Goal: Task Accomplishment & Management: Use online tool/utility

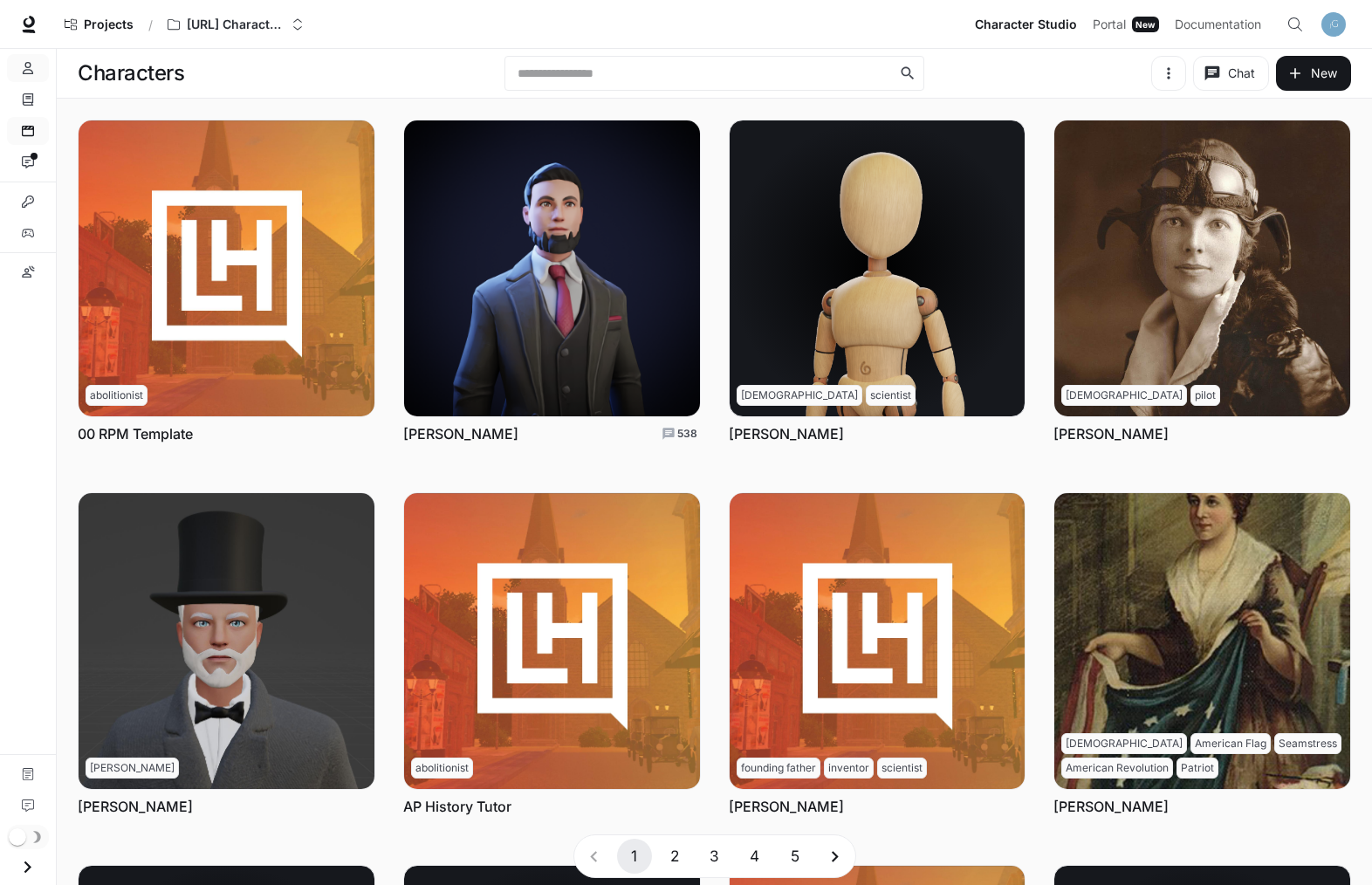
click at [29, 117] on link "Scenes" at bounding box center [27, 131] width 42 height 28
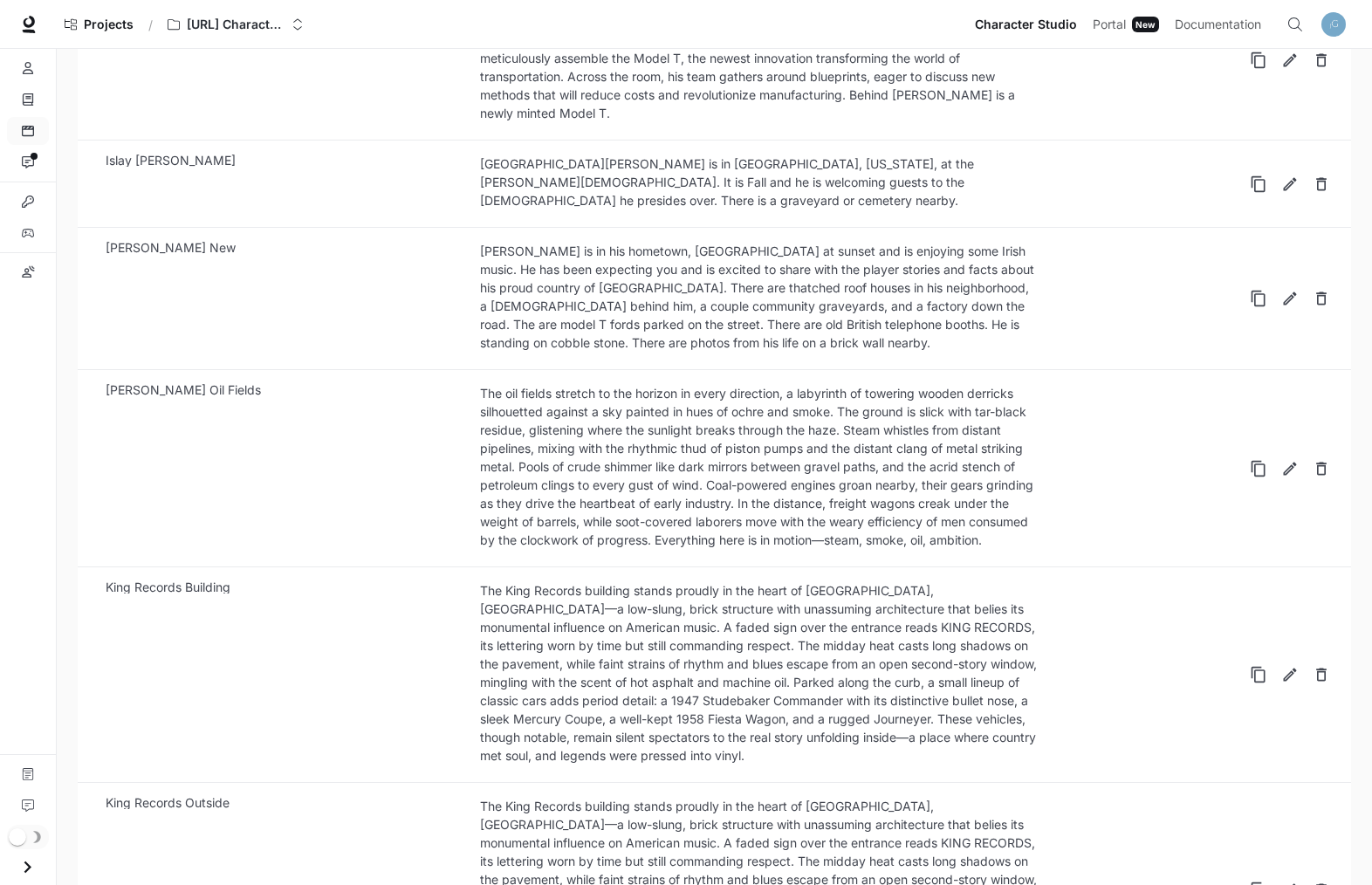
scroll to position [1295, 0]
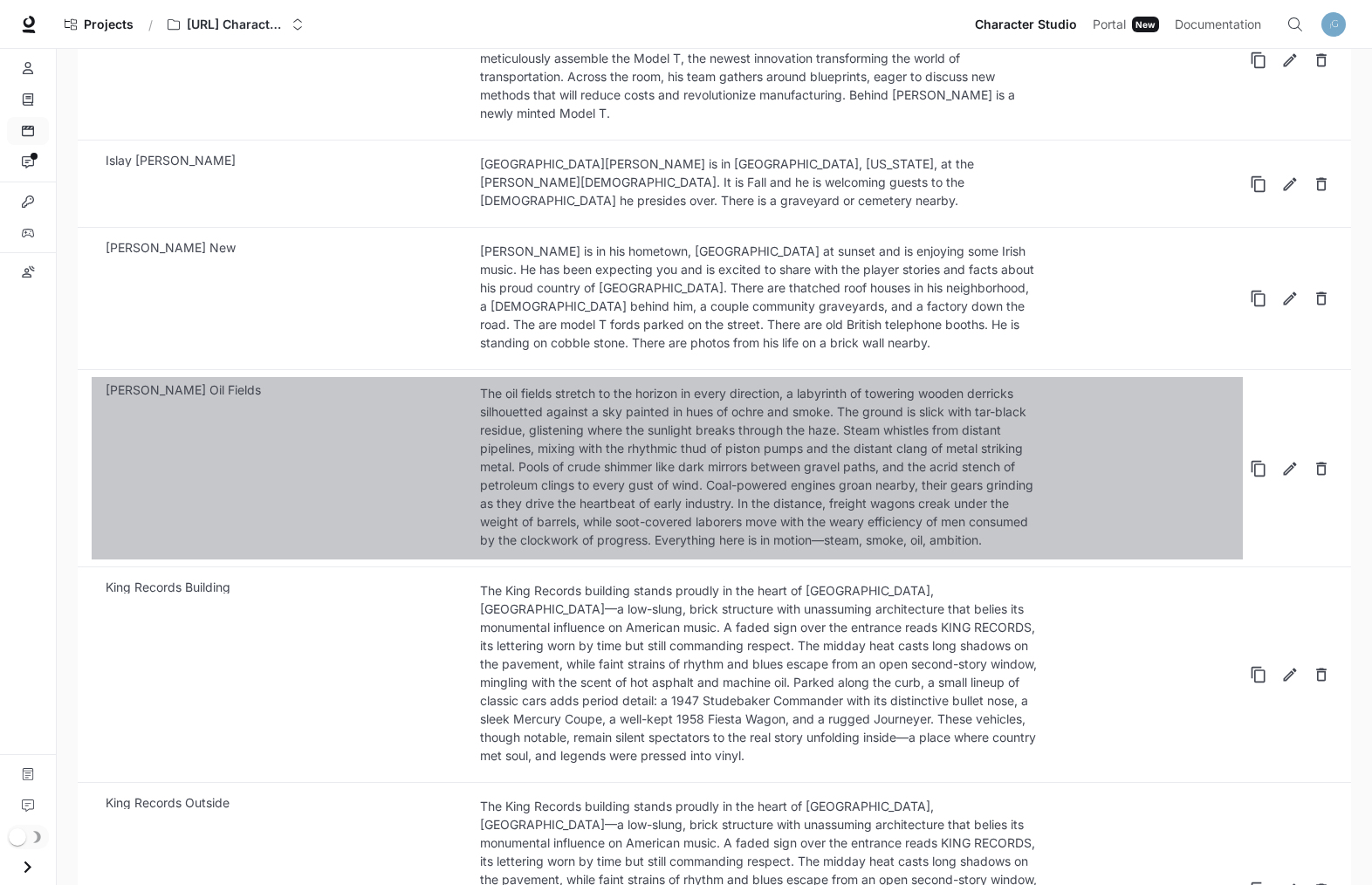
click at [727, 453] on div "The oil fields stretch to the horizon in every direction, a labyrinth of toweri…" at bounding box center [760, 466] width 561 height 165
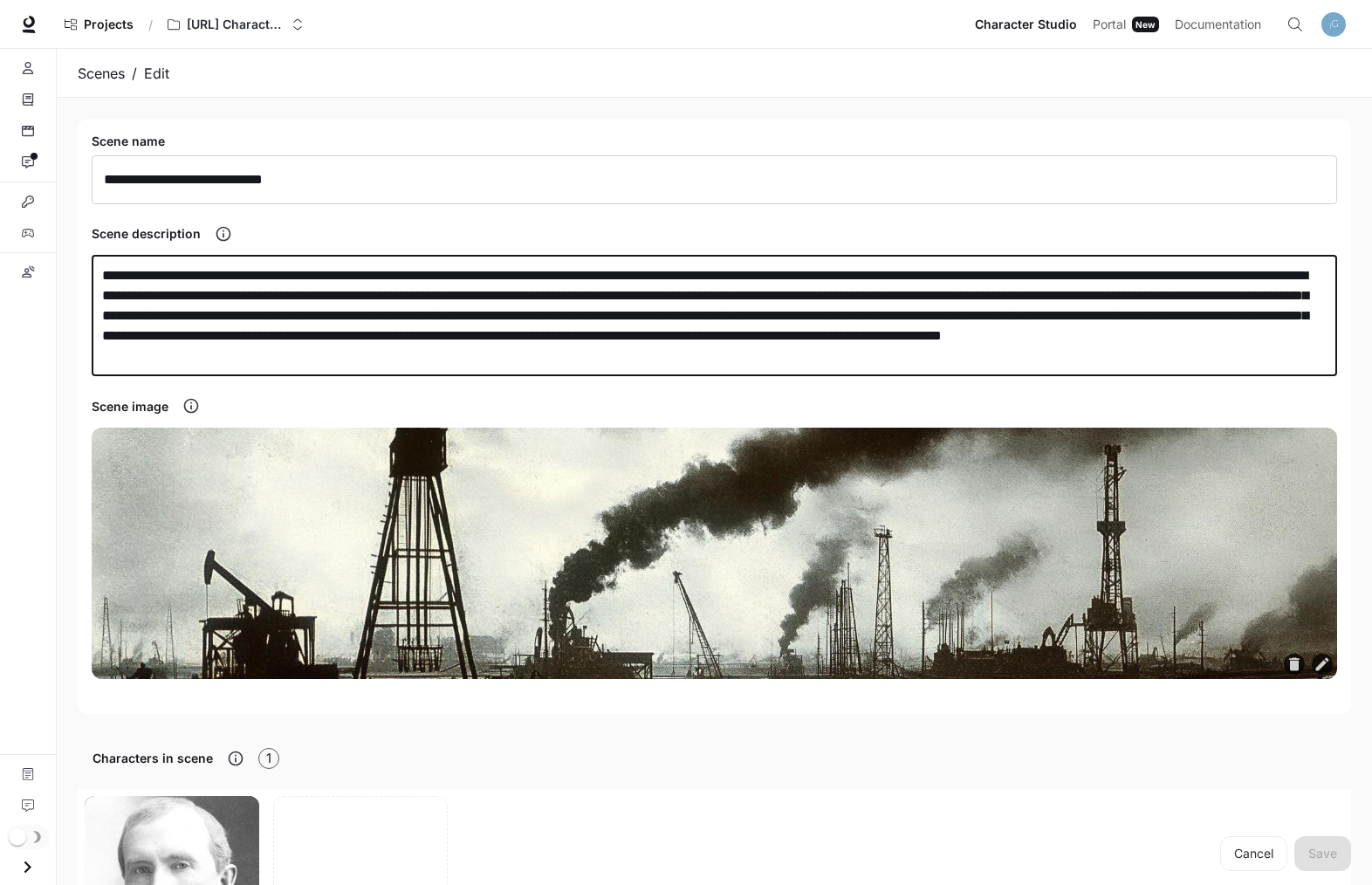
drag, startPoint x: 902, startPoint y: 358, endPoint x: 86, endPoint y: 269, distance: 820.8
click at [86, 269] on div "**********" at bounding box center [714, 416] width 1273 height 595
click at [35, 122] on link "Scenes" at bounding box center [27, 131] width 42 height 28
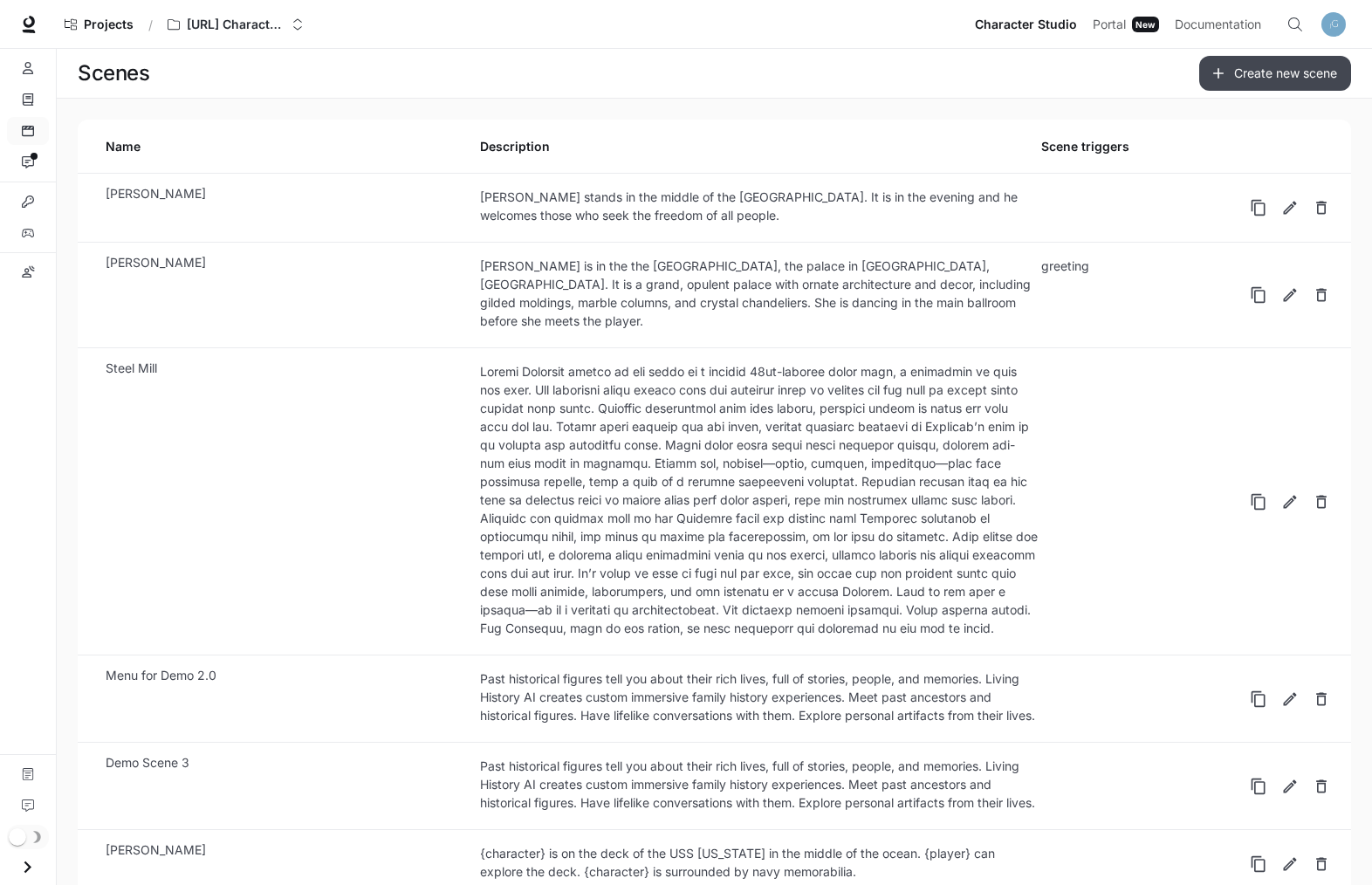
click at [1274, 74] on link "Create new scene" at bounding box center [1276, 73] width 152 height 35
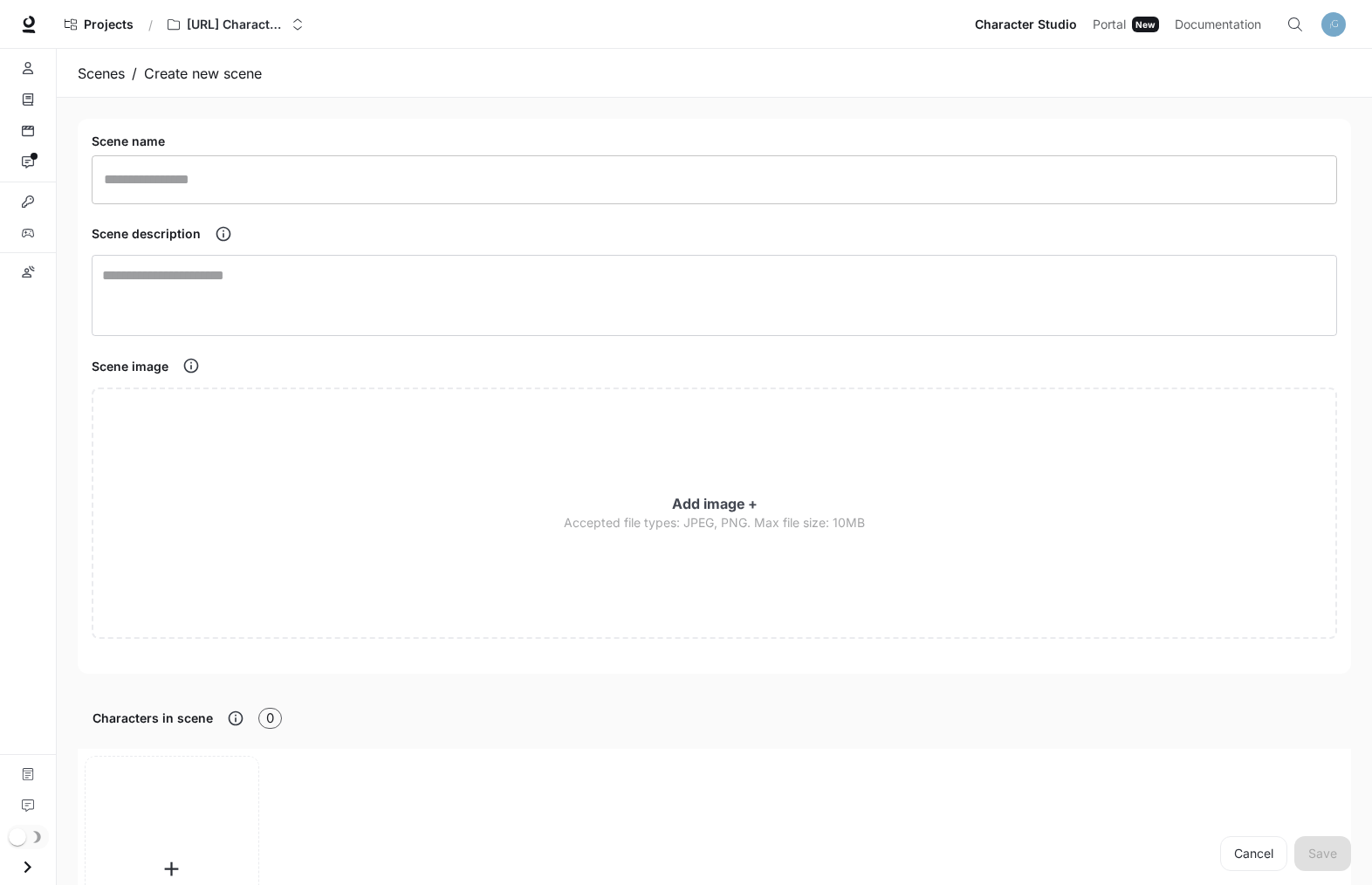
click at [294, 193] on input "text" at bounding box center [714, 179] width 1245 height 49
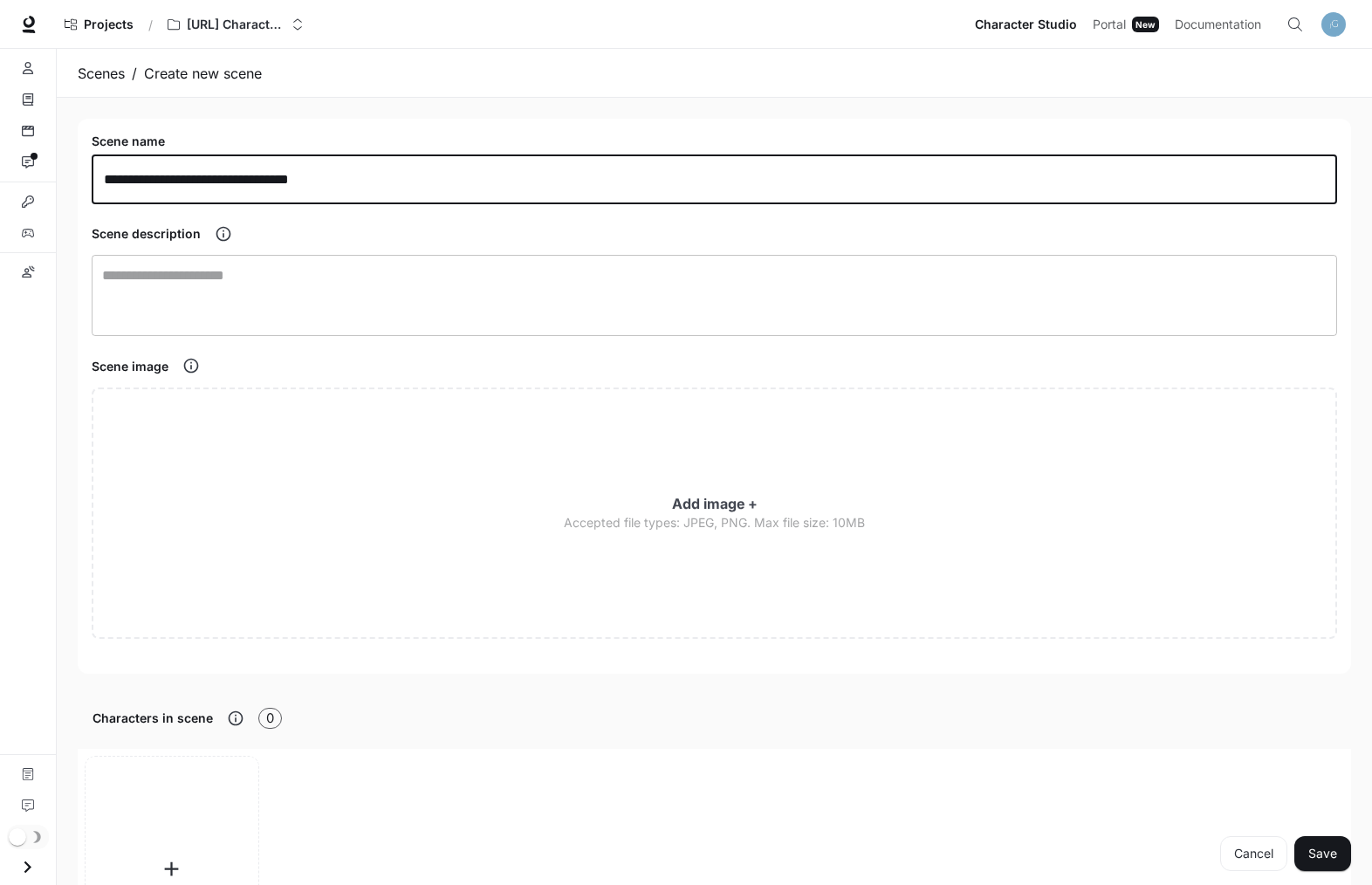
type input "**********"
click at [300, 307] on textarea at bounding box center [713, 296] width 1224 height 60
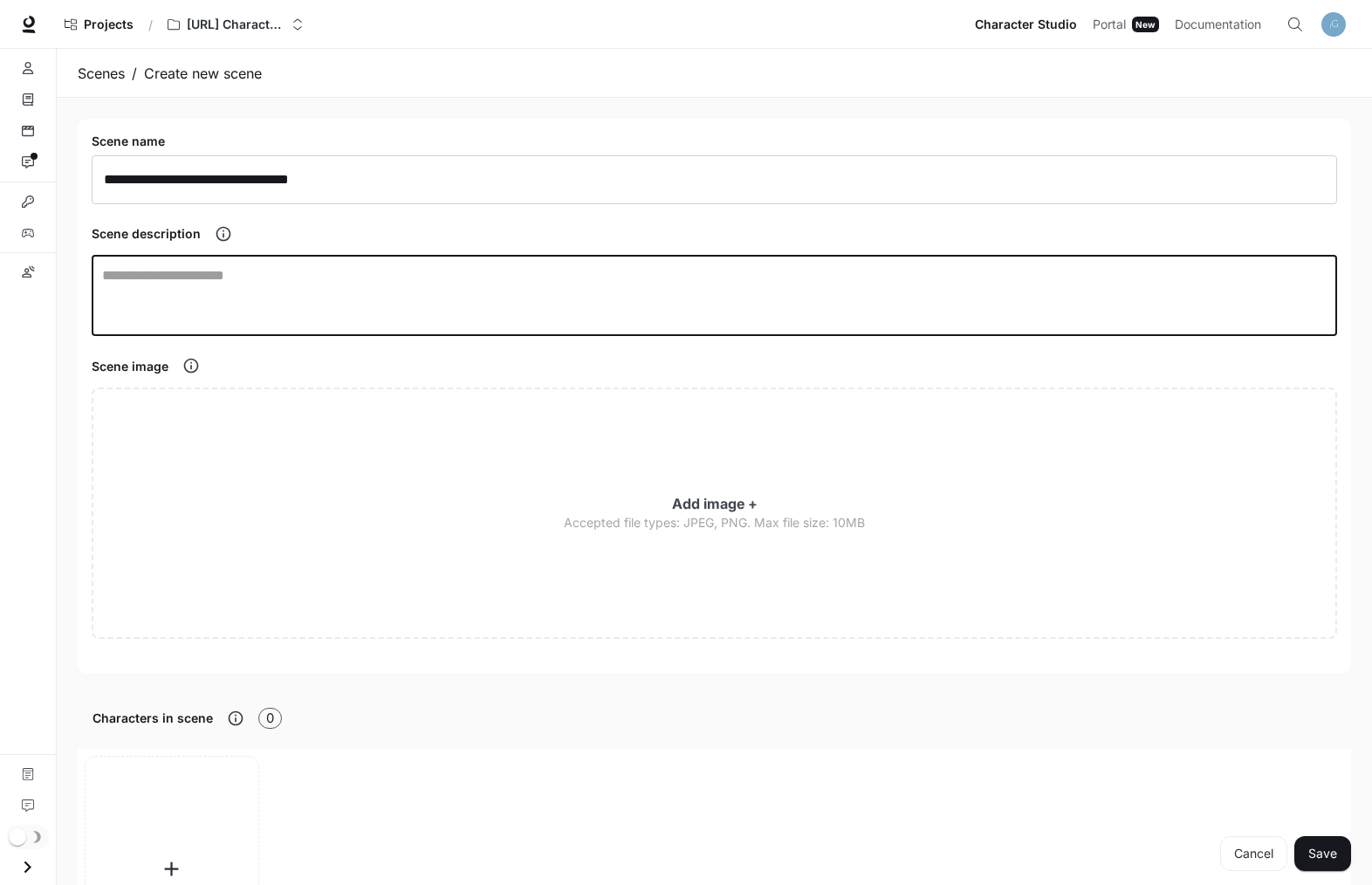
paste textarea "**********"
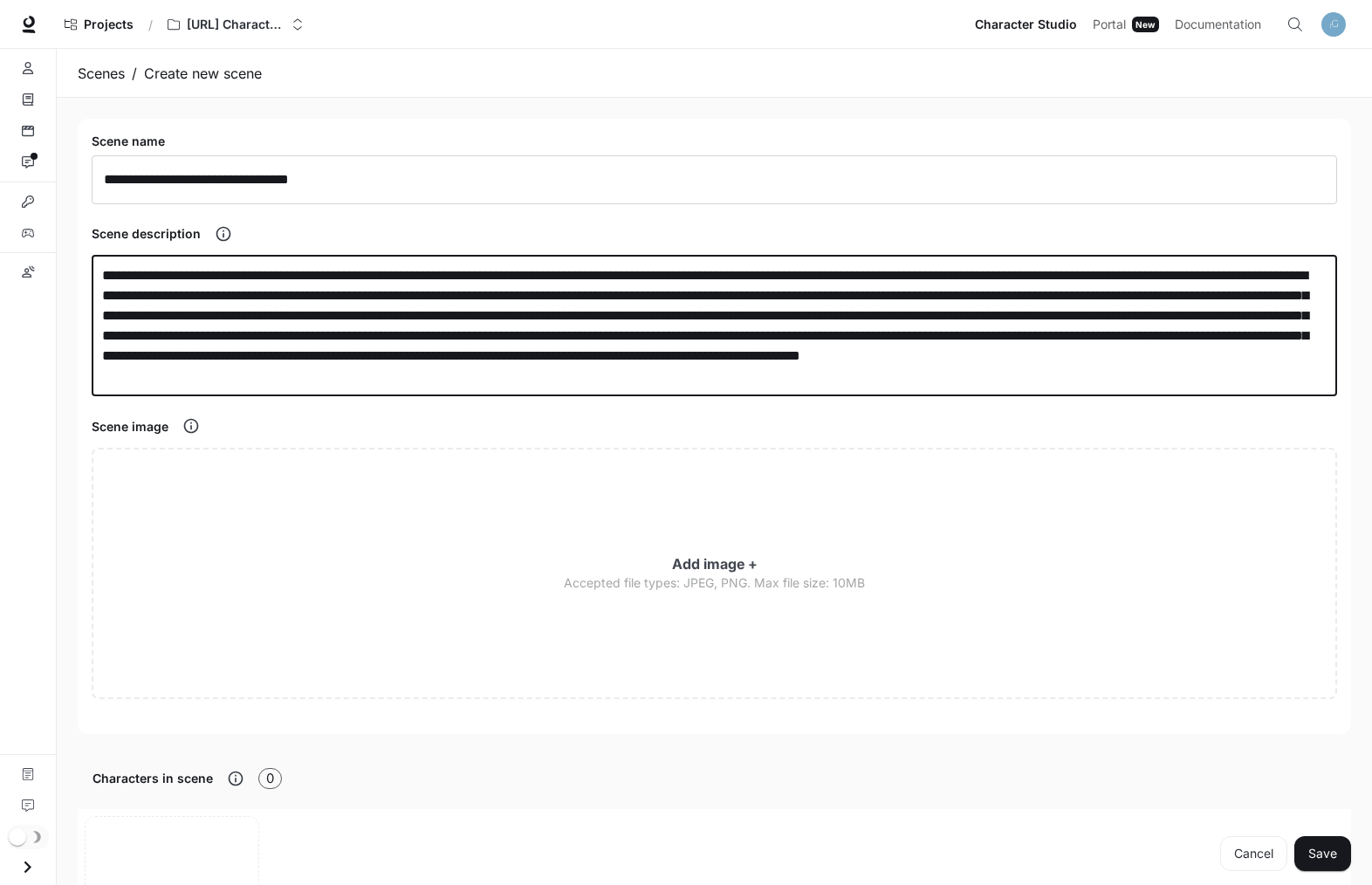
type textarea "**********"
click at [1314, 852] on button "Save" at bounding box center [1322, 853] width 57 height 35
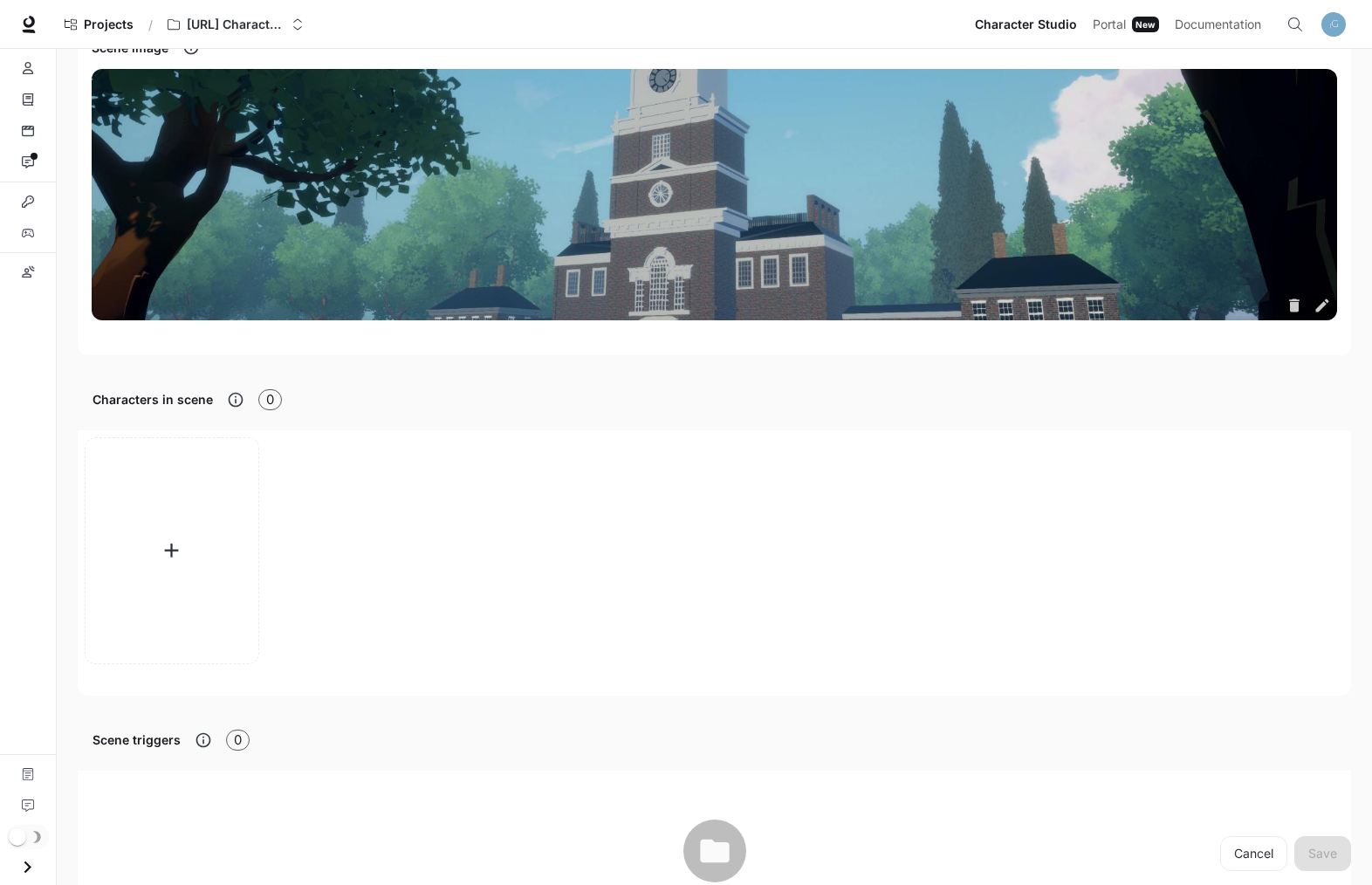
scroll to position [260, 0]
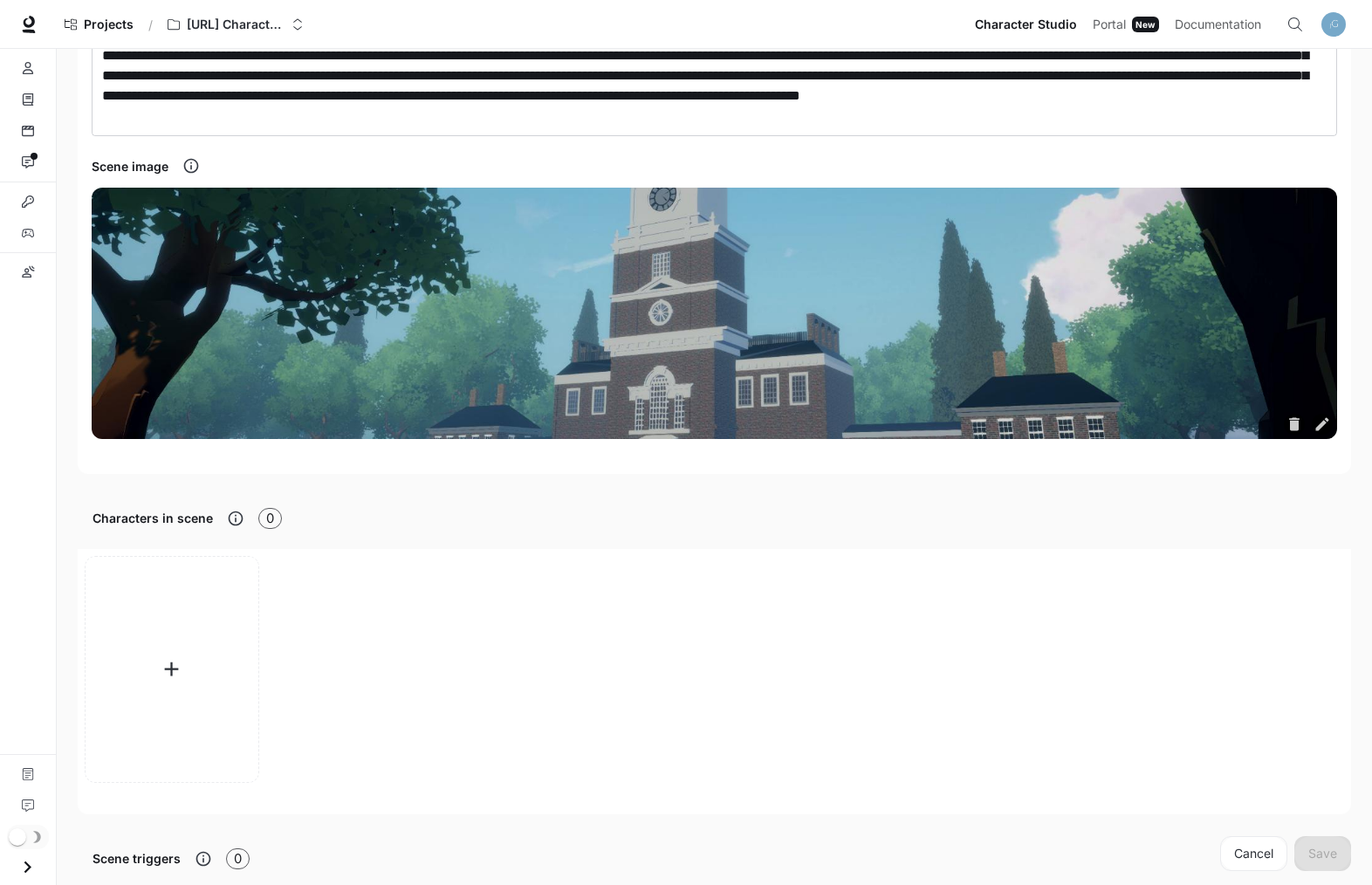
click at [1316, 421] on icon "button" at bounding box center [1322, 424] width 18 height 18
click at [167, 684] on button "button" at bounding box center [172, 669] width 174 height 227
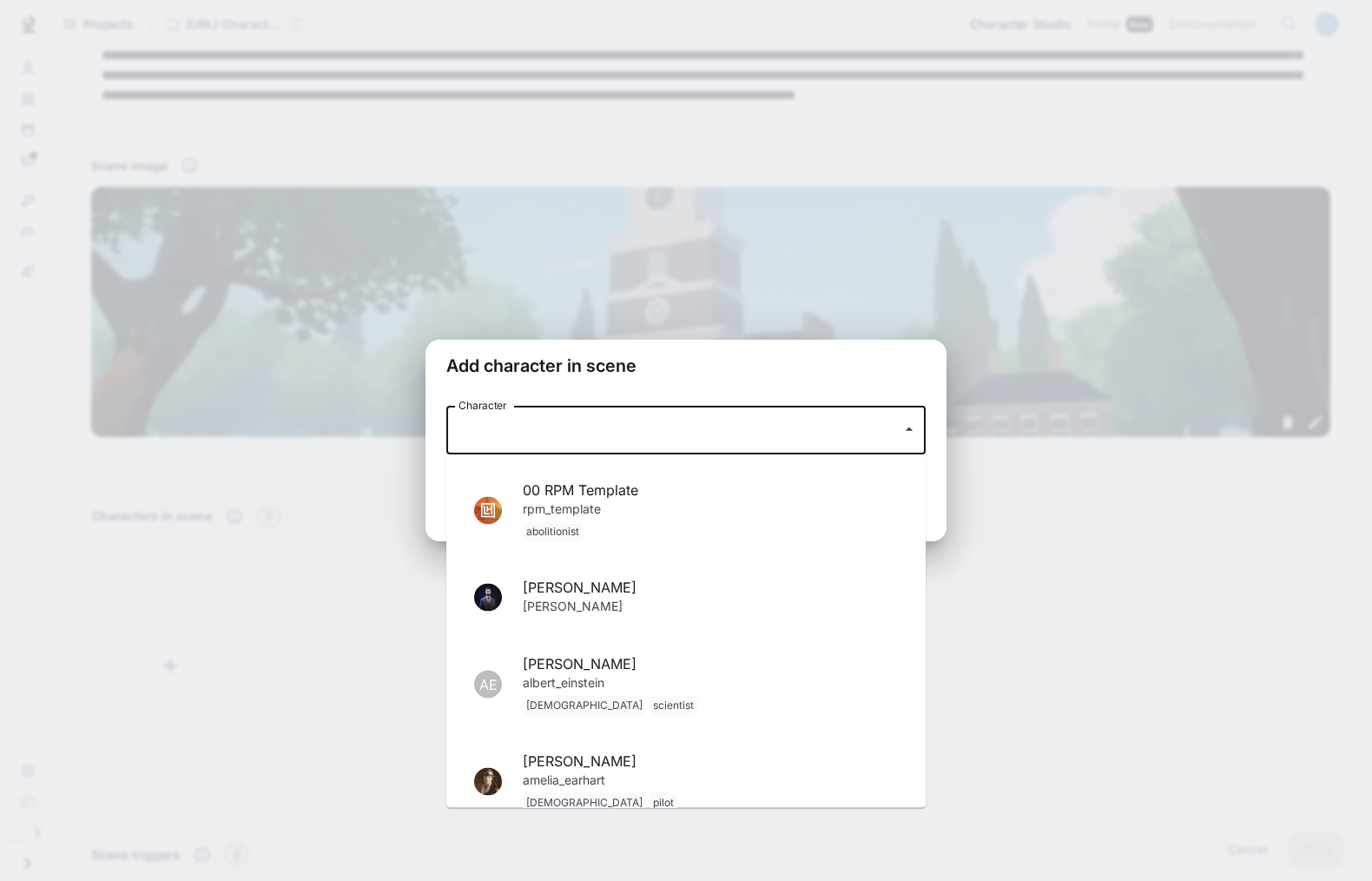
click at [513, 436] on div "Character Character" at bounding box center [686, 429] width 479 height 48
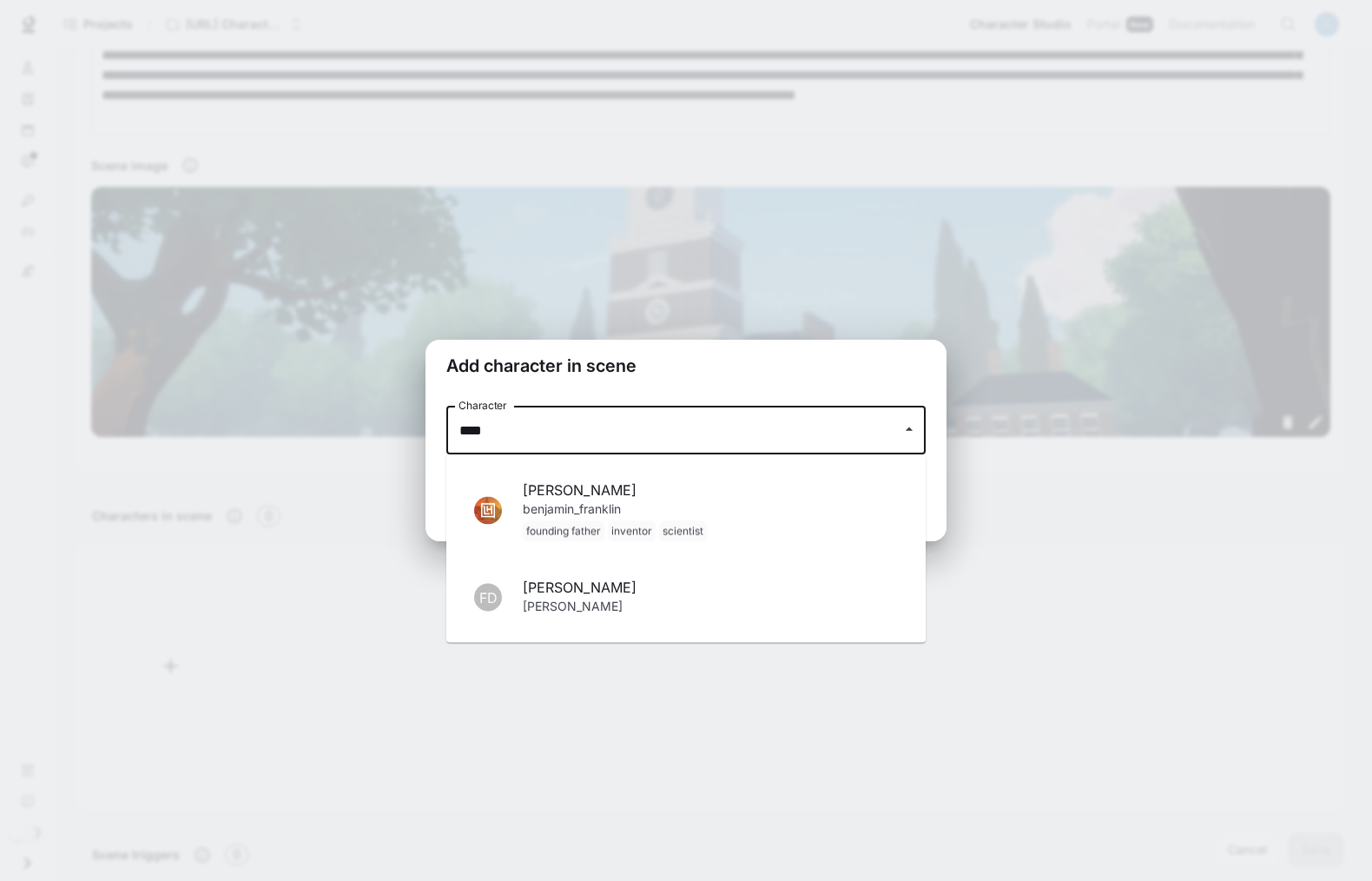
click at [707, 516] on p "[PERSON_NAME] father inventor scientist" at bounding box center [711, 521] width 375 height 41
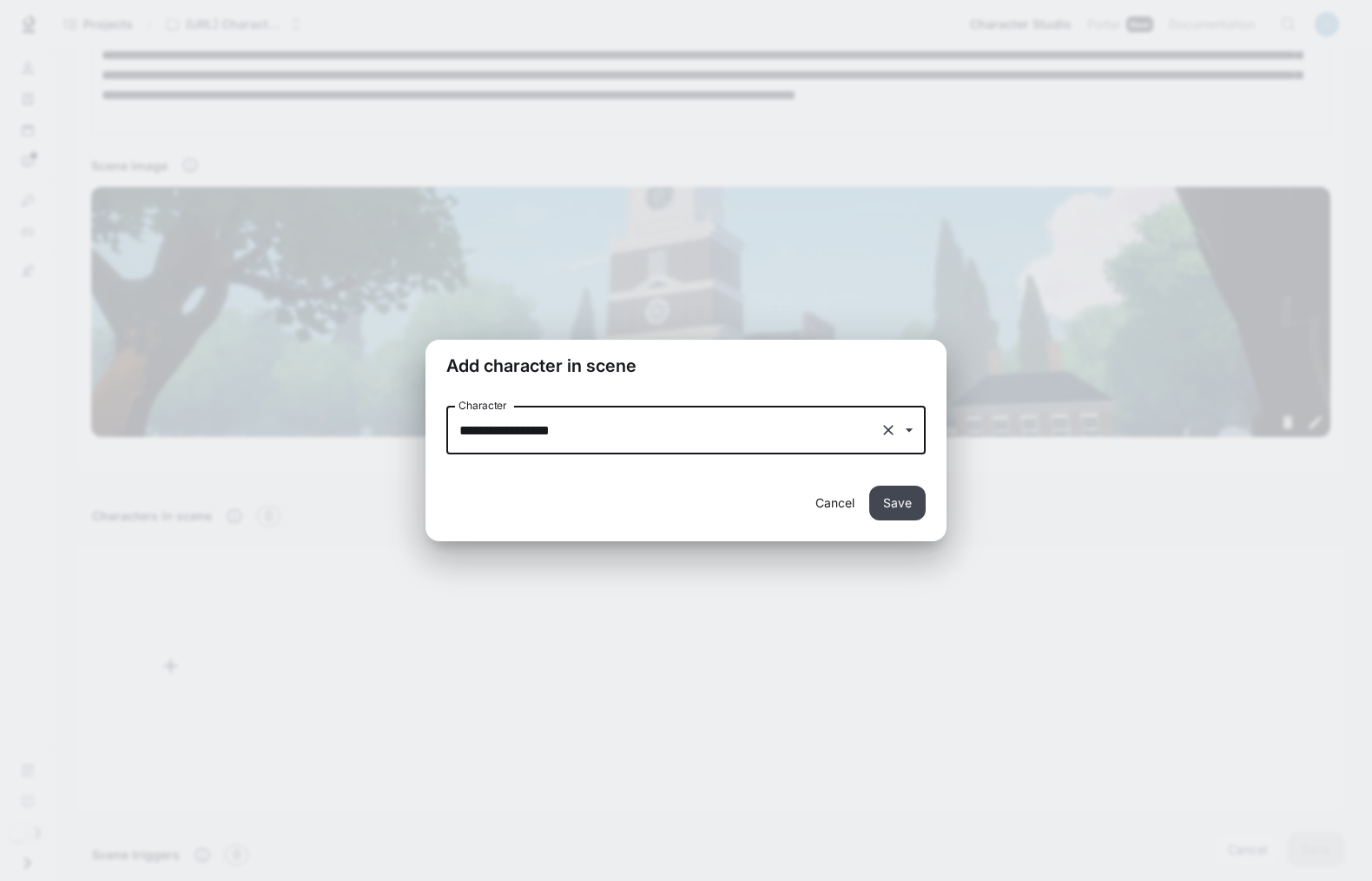
type input "**********"
click at [895, 505] on button "Save" at bounding box center [897, 502] width 56 height 34
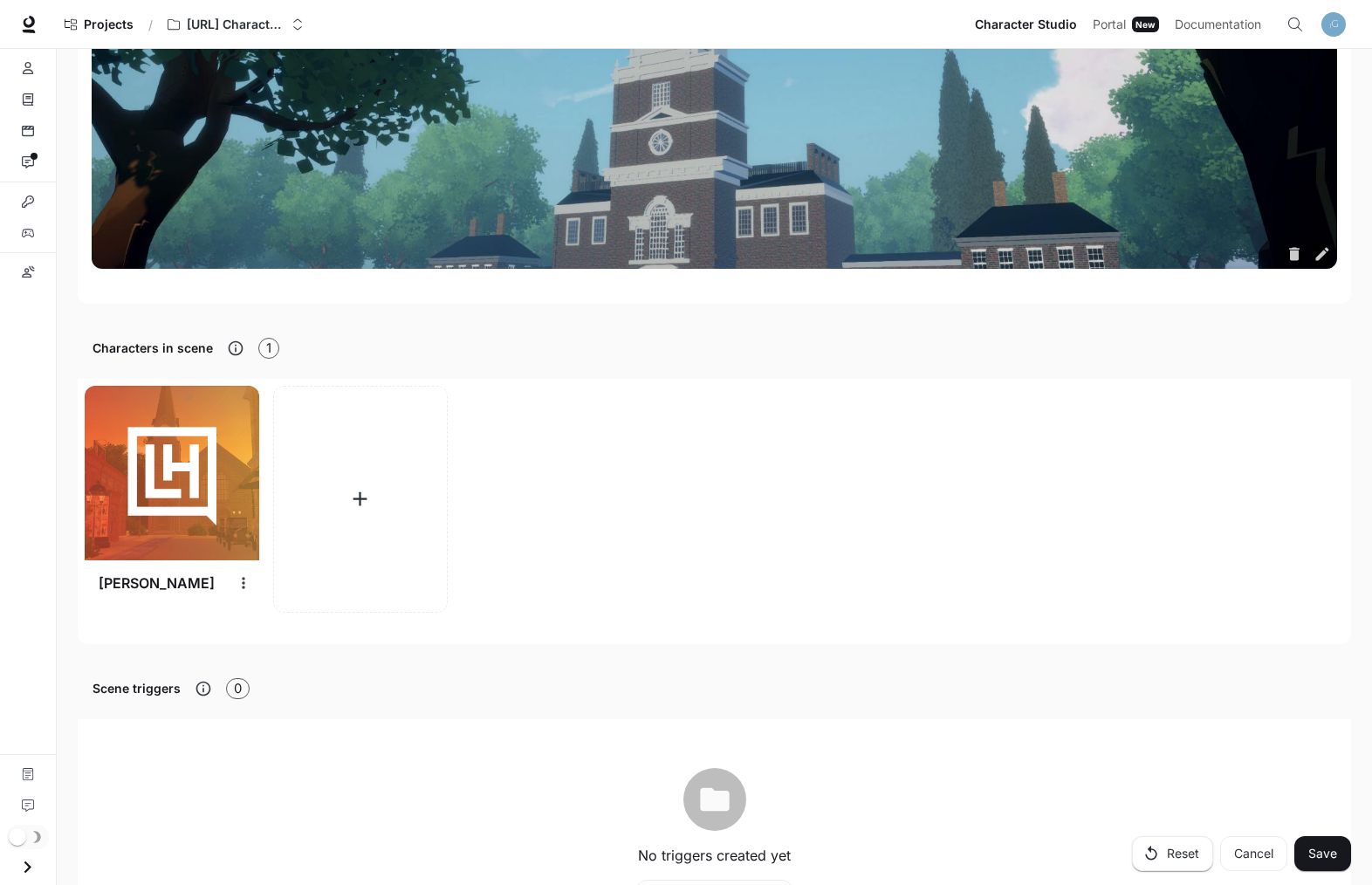
scroll to position [556, 0]
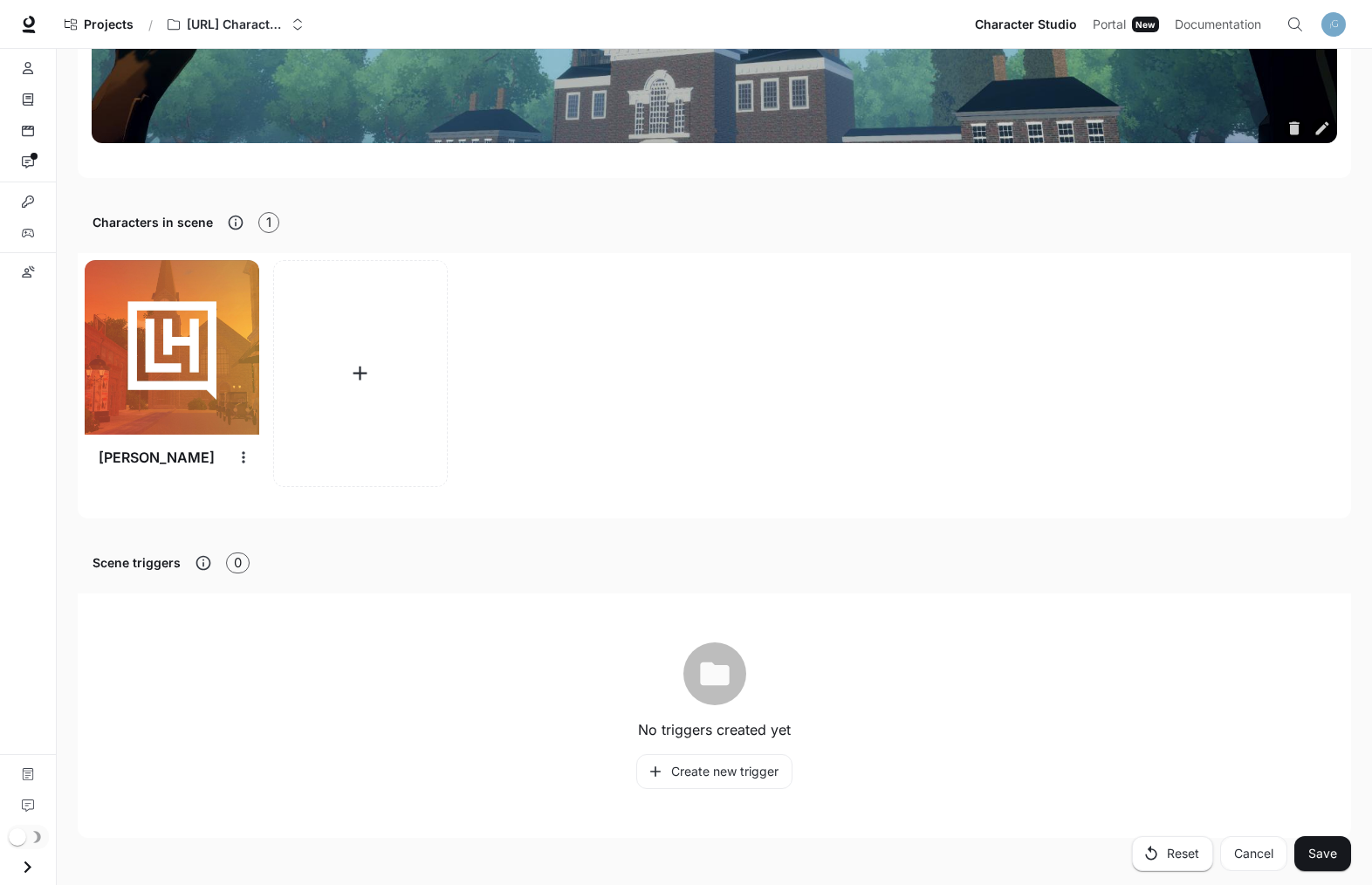
click at [1319, 844] on button "Save" at bounding box center [1322, 853] width 57 height 35
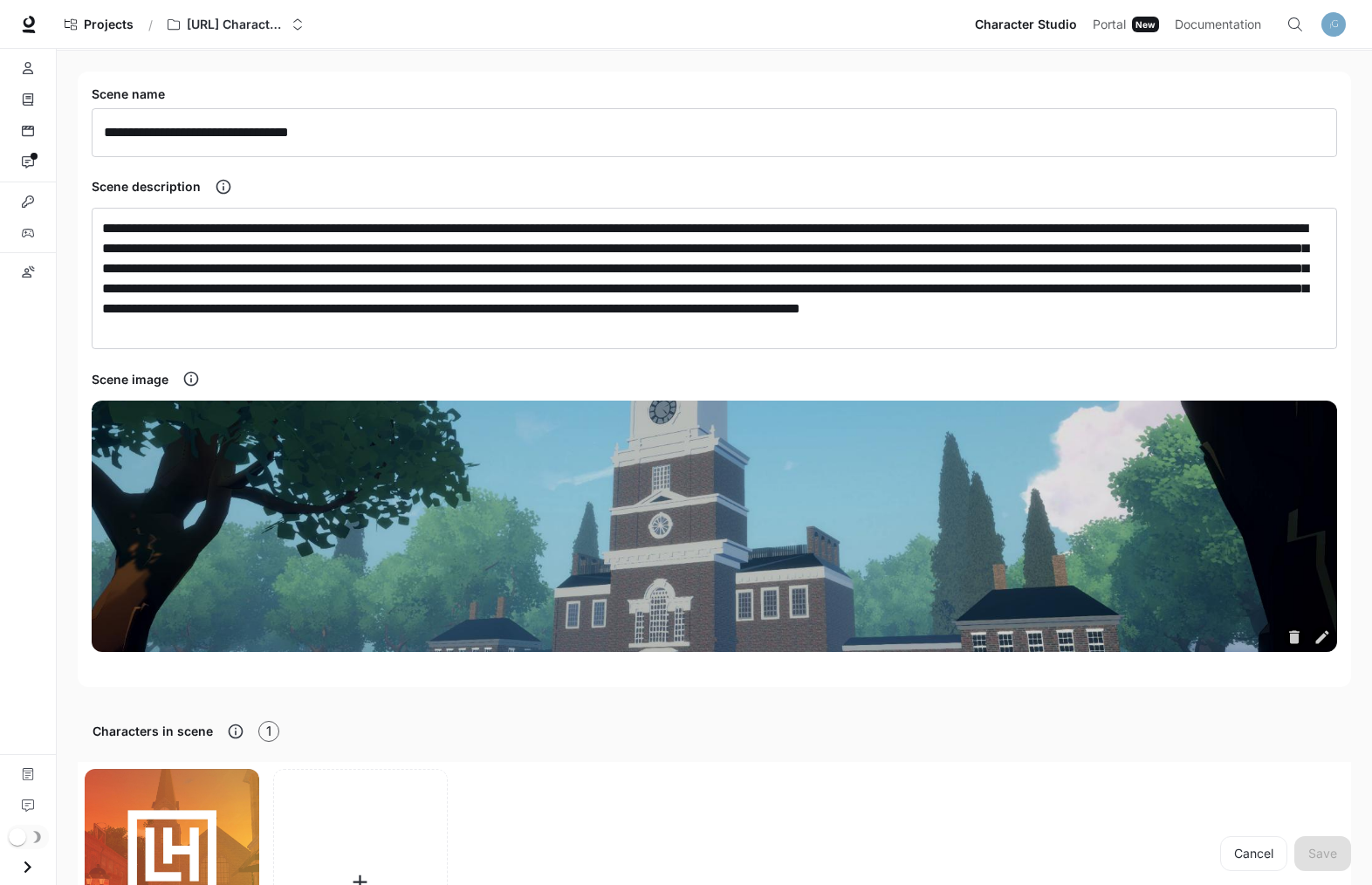
scroll to position [0, 0]
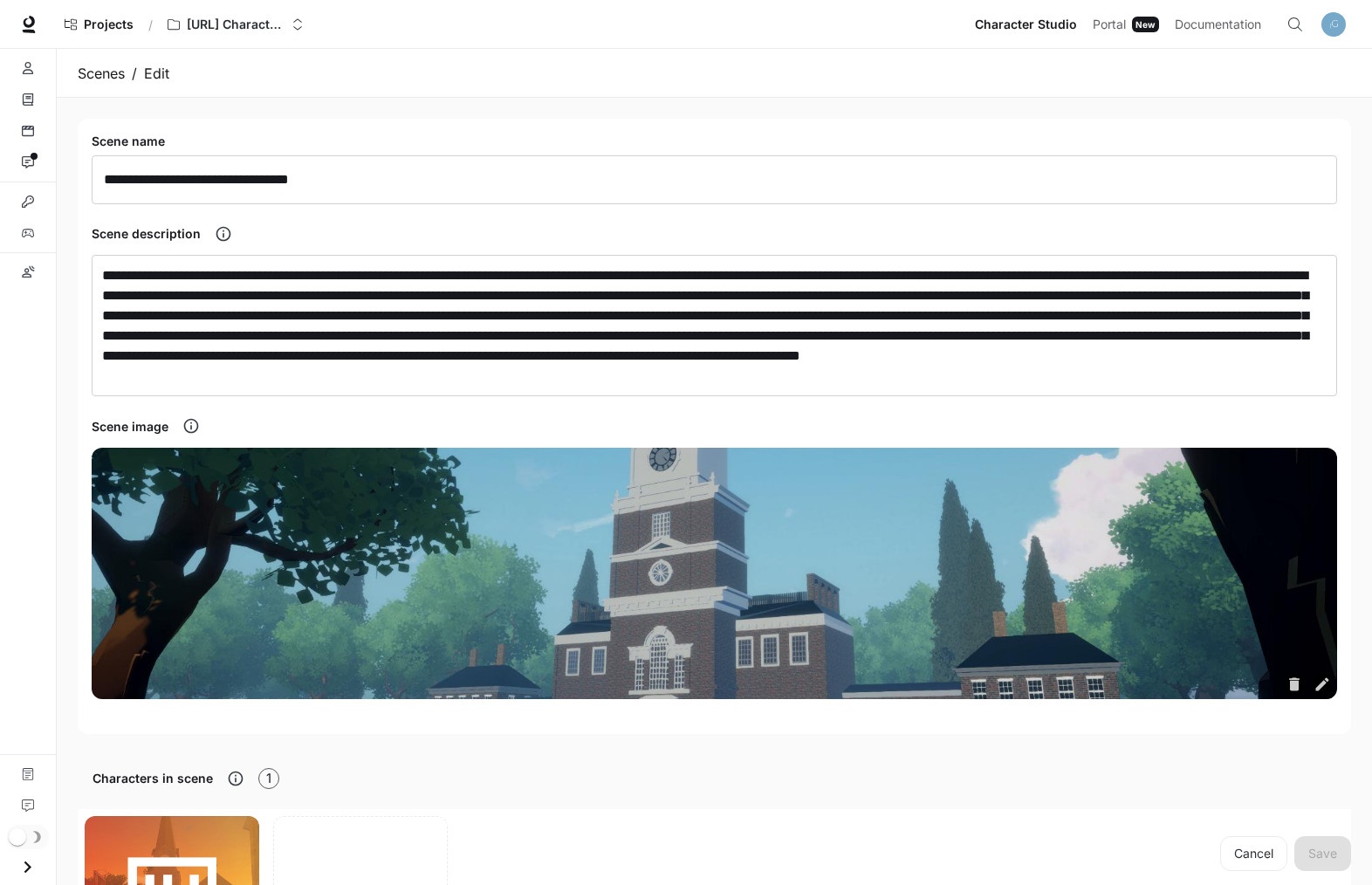
click at [343, 88] on section "Scenes / Edit" at bounding box center [714, 73] width 1315 height 49
click at [34, 73] on link "Characters" at bounding box center [27, 68] width 42 height 28
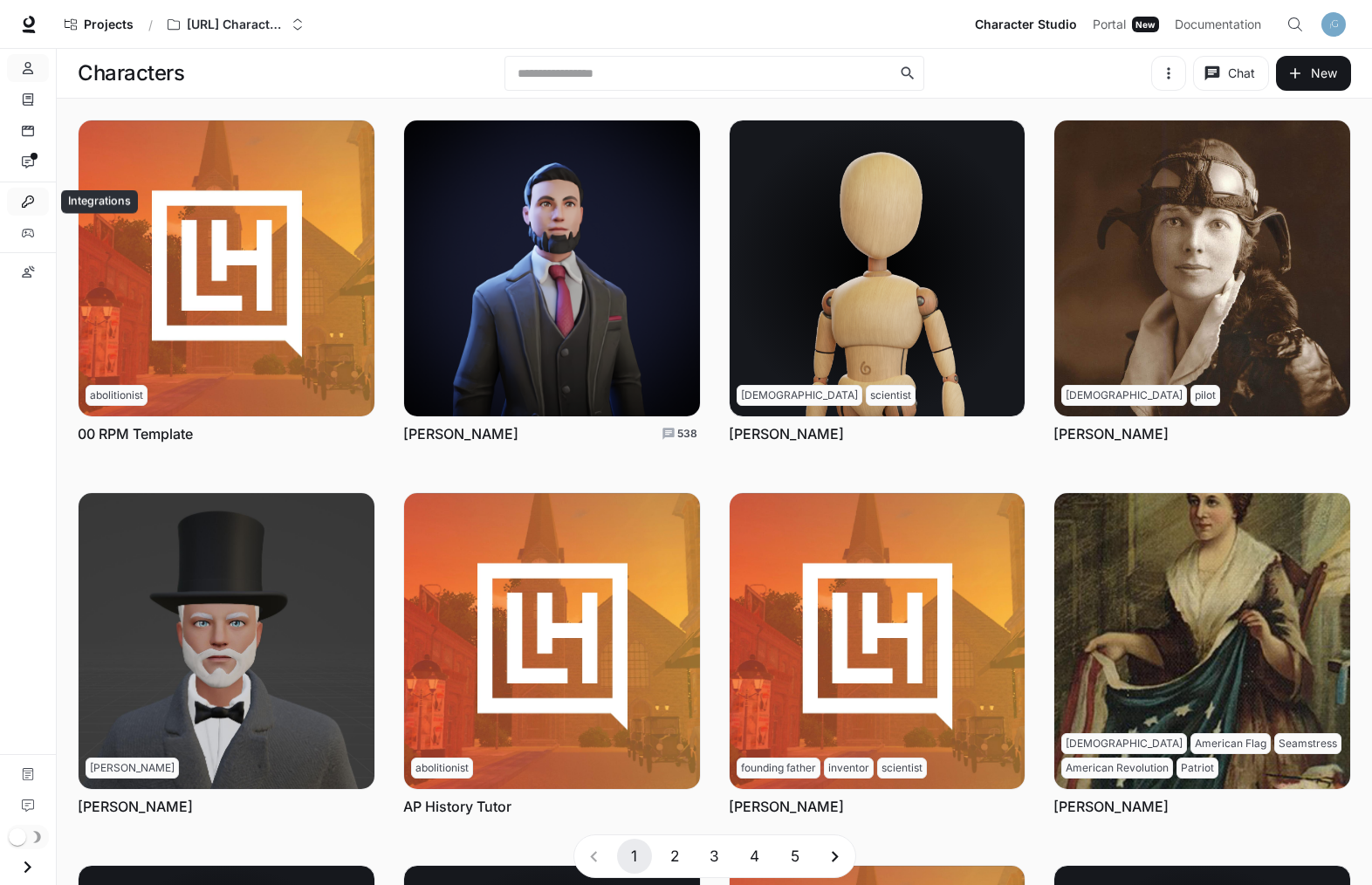
click at [27, 200] on icon "Integrations" at bounding box center [28, 202] width 12 height 12
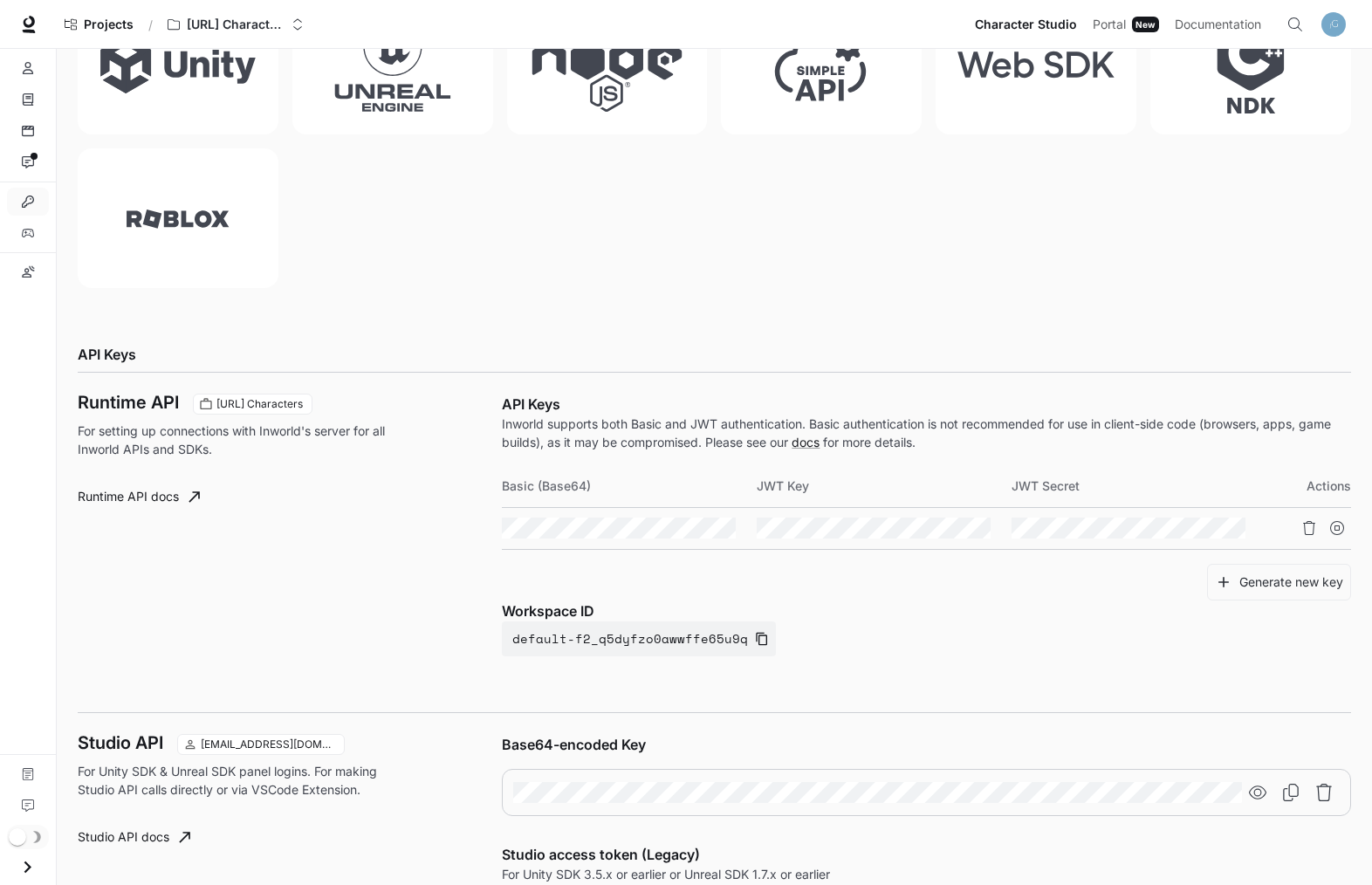
scroll to position [487, 0]
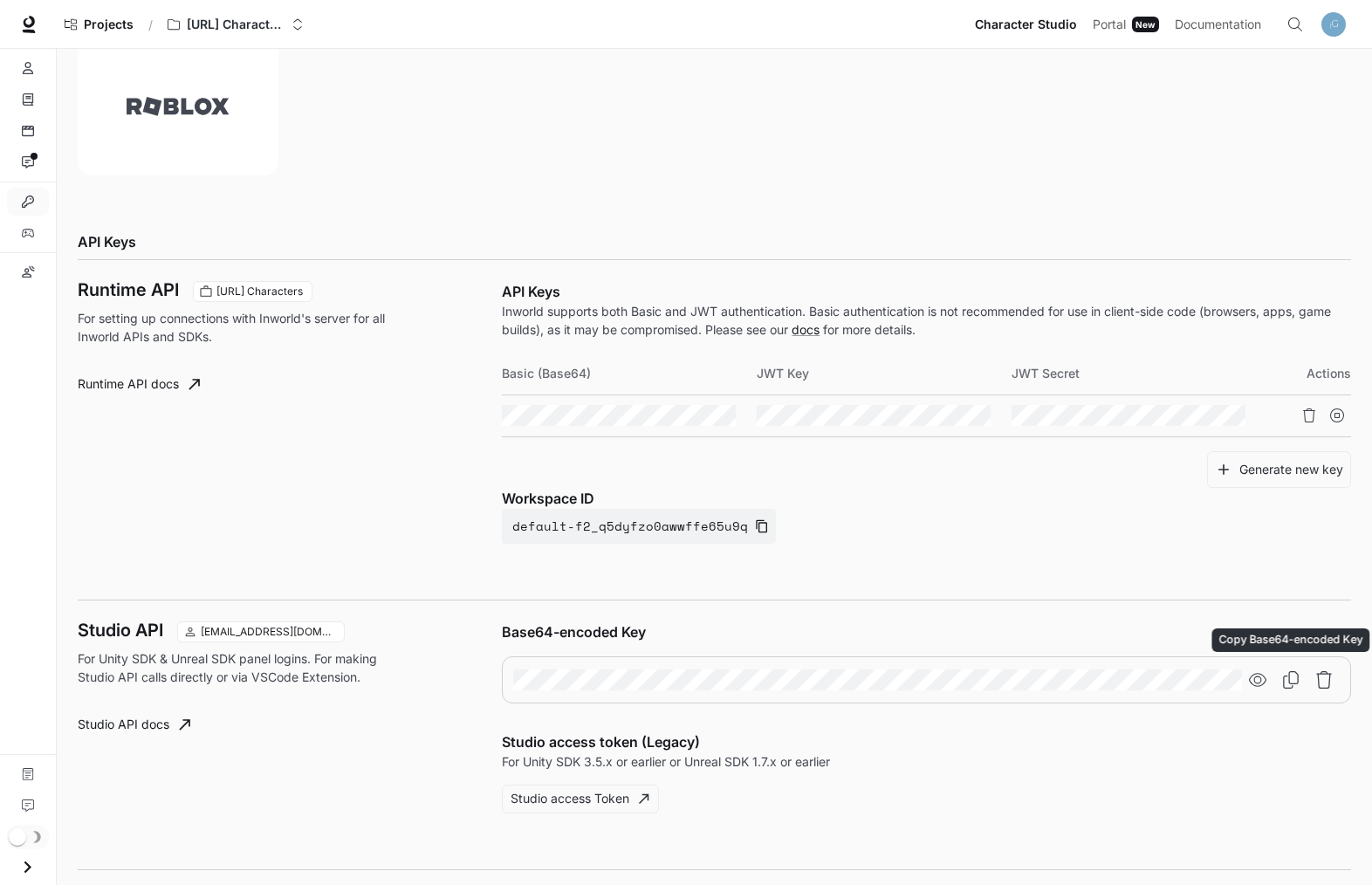
click at [1300, 688] on button "Copy Base64-encoded Key" at bounding box center [1290, 679] width 31 height 31
